Goal: Obtain resource: Obtain resource

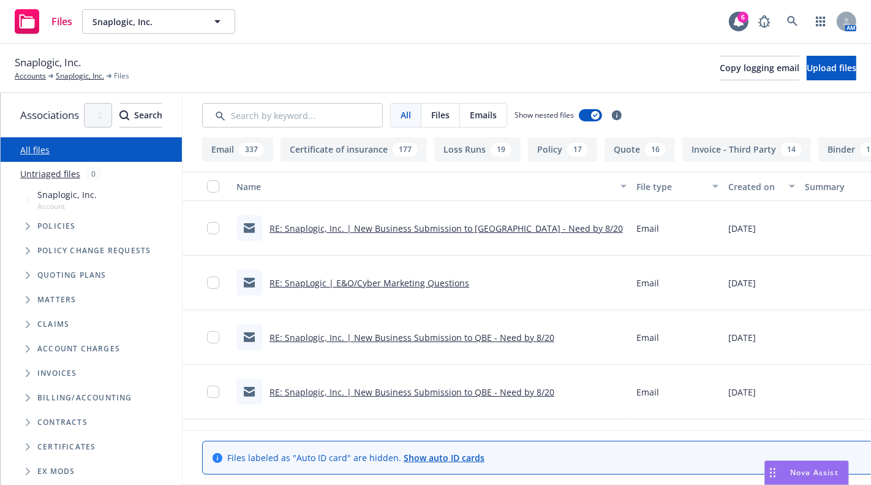
click at [95, 201] on div "Snaplogic, Inc. Account" at bounding box center [97, 200] width 169 height 28
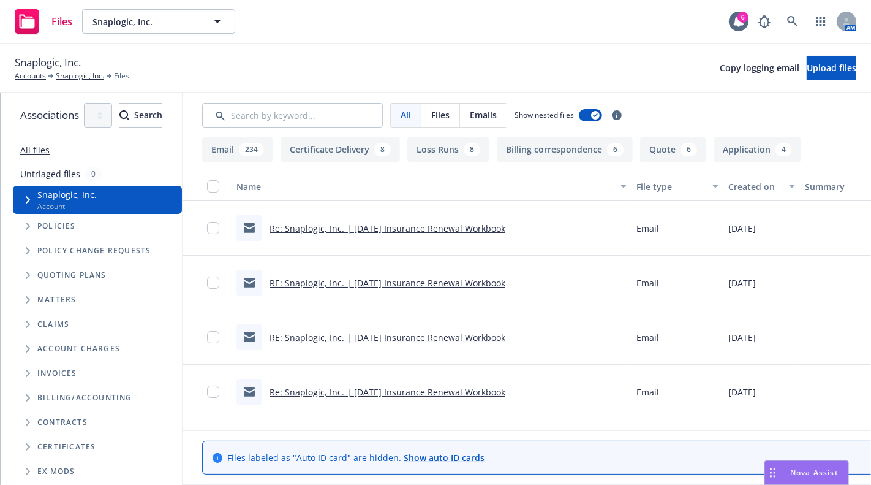
click at [63, 219] on div "Policies" at bounding box center [97, 226] width 169 height 25
click at [55, 222] on span "Policies" at bounding box center [56, 225] width 39 height 7
click at [28, 225] on icon "Tree Example" at bounding box center [28, 225] width 4 height 7
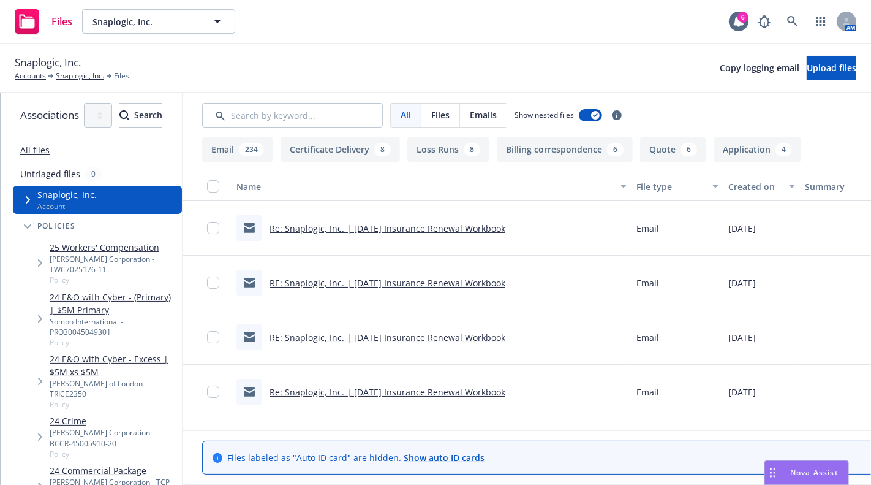
click at [87, 275] on span "Policy" at bounding box center [113, 280] width 127 height 10
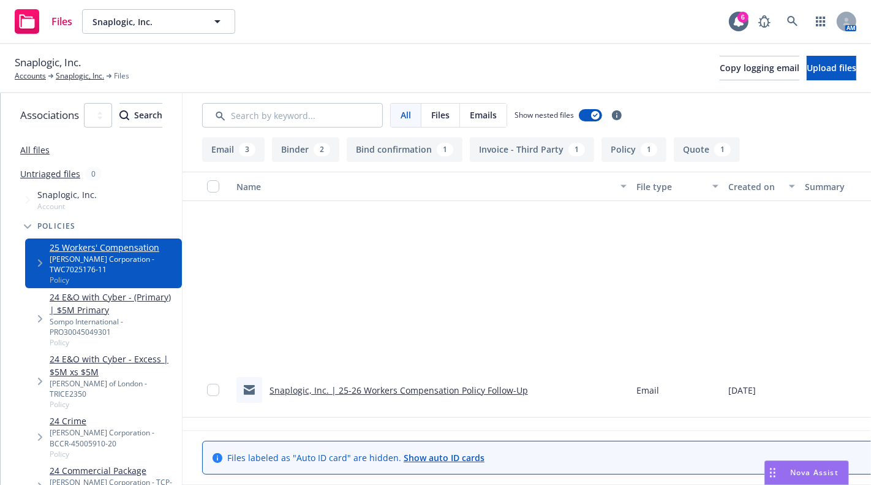
scroll to position [268, 0]
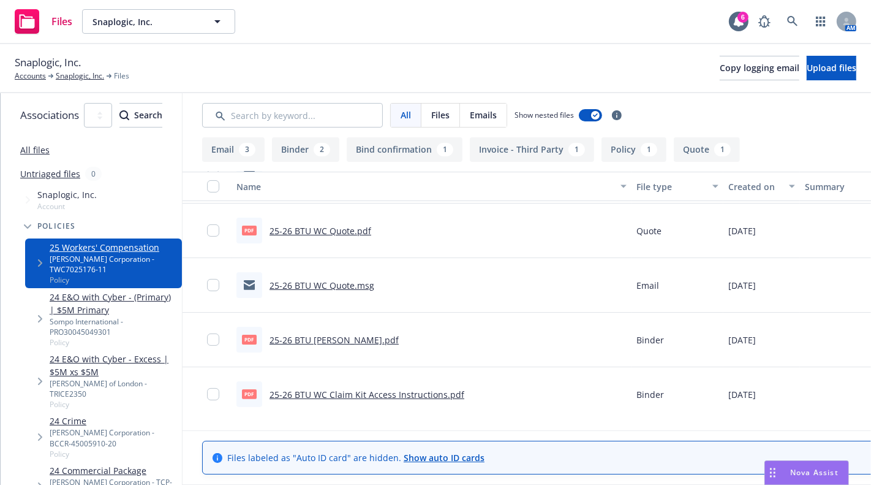
click at [42, 153] on link "All files" at bounding box center [34, 150] width 29 height 12
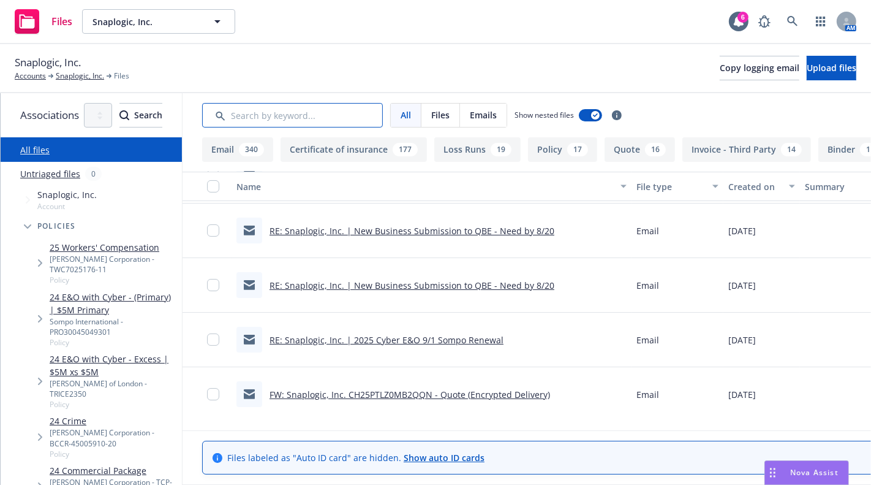
click at [377, 116] on input "Search by keyword..." at bounding box center [292, 115] width 181 height 25
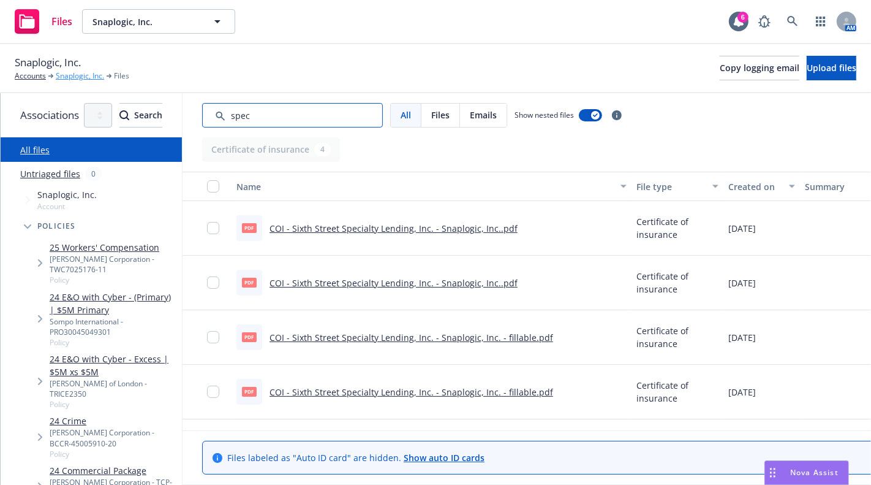
type input "spec"
click at [74, 78] on link "Snaplogic, Inc." at bounding box center [80, 75] width 48 height 11
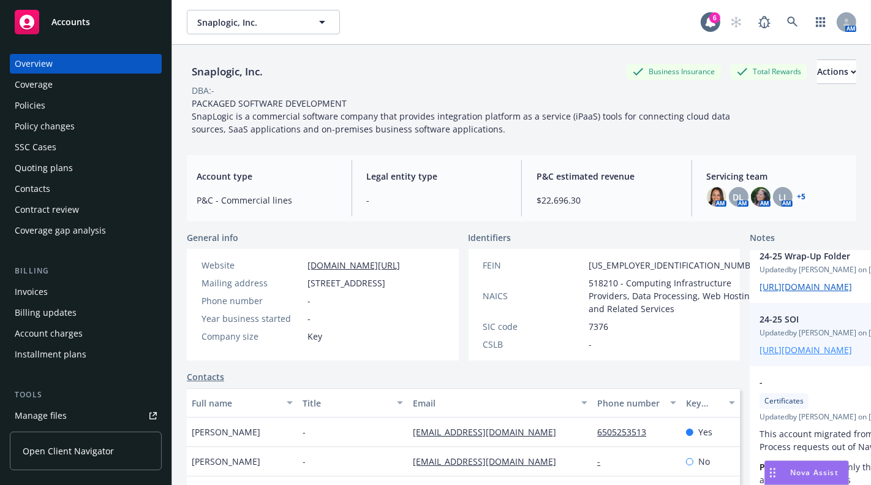
scroll to position [58, 0]
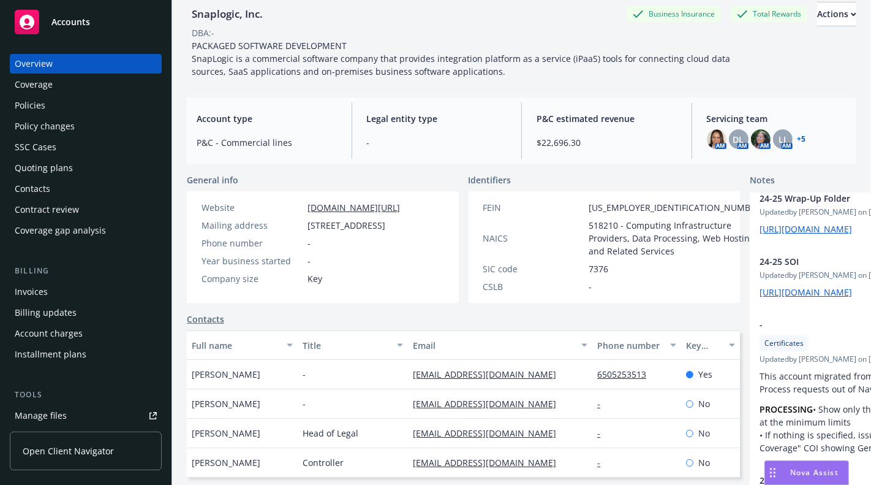
click at [770, 51] on div "Snaplogic, Inc. Business Insurance Total Rewards Actions DBA: - PACKAGED SOFTWA…" at bounding box center [522, 40] width 670 height 76
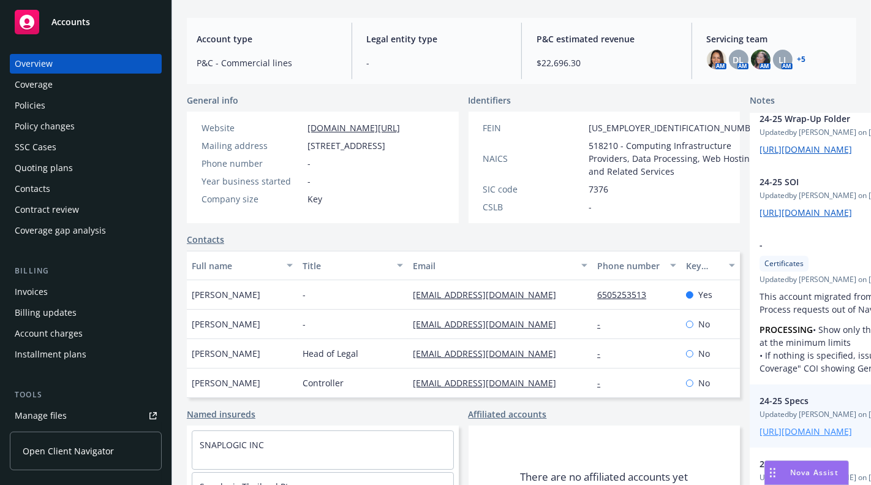
scroll to position [142, 0]
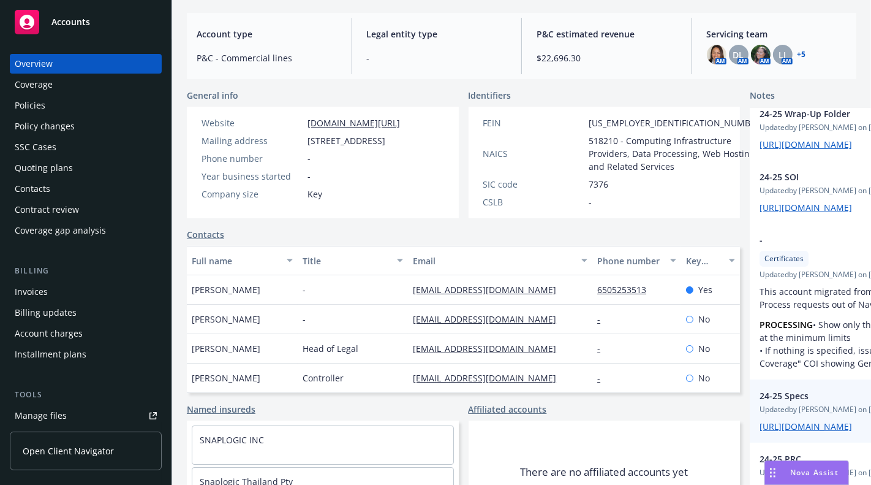
click at [750, 379] on div "24-25 Specs Updated by [PERSON_NAME] on [DATE] 12:15 PM [URL][DOMAIN_NAME]" at bounding box center [866, 410] width 233 height 63
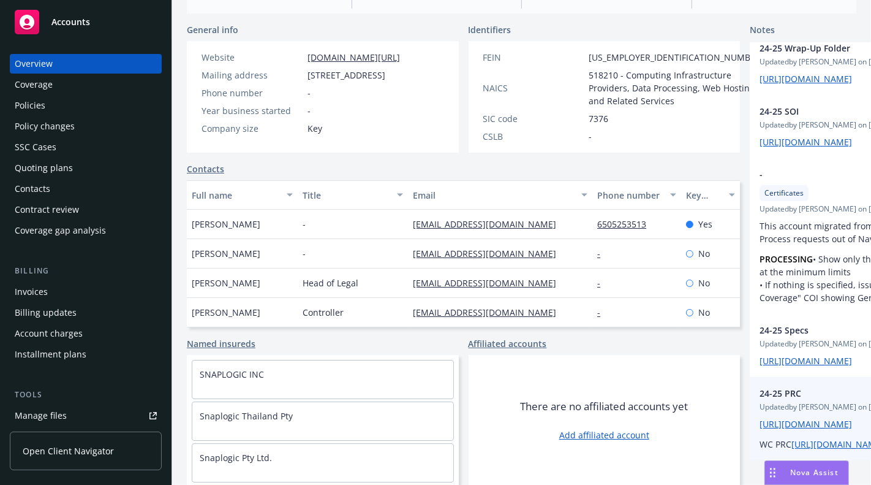
scroll to position [243, 0]
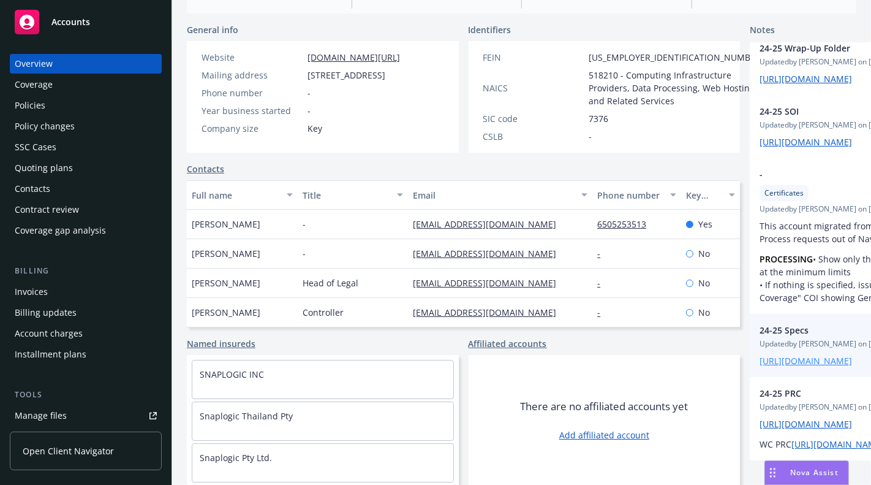
click at [760, 355] on link "[URL][DOMAIN_NAME]" at bounding box center [806, 361] width 93 height 12
